Goal: Task Accomplishment & Management: Use online tool/utility

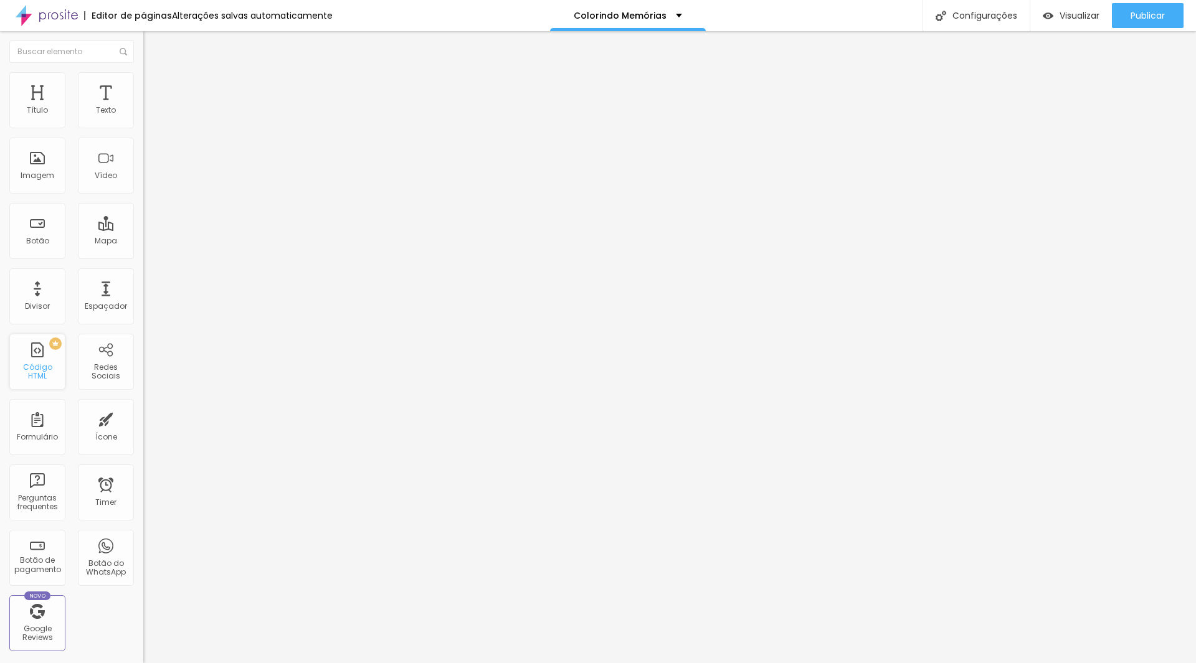
click at [47, 354] on div "PREMIUM Código HTML" at bounding box center [37, 362] width 56 height 56
click at [39, 376] on div "Código HTML" at bounding box center [36, 372] width 49 height 18
click at [27, 358] on div "PREMIUM Código HTML" at bounding box center [37, 362] width 56 height 56
click at [1127, 11] on button "Publicar" at bounding box center [1148, 15] width 72 height 25
